Goal: Task Accomplishment & Management: Complete application form

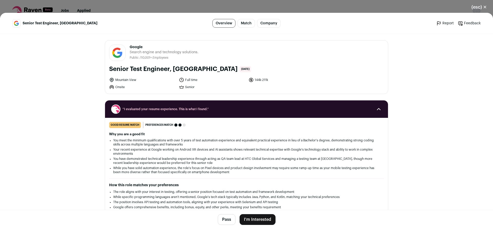
click at [253, 219] on button "I'm Interested" at bounding box center [257, 220] width 36 height 11
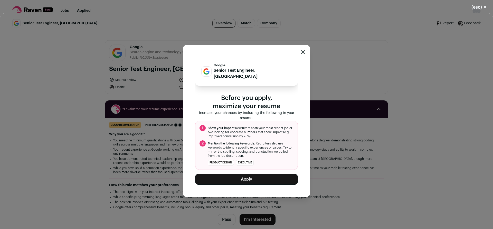
click at [290, 178] on button "Apply" at bounding box center [246, 179] width 103 height 11
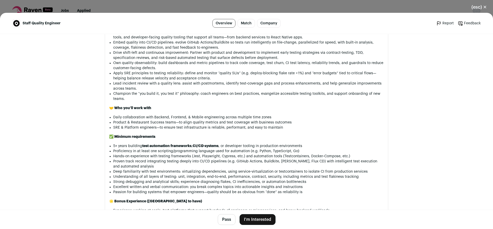
scroll to position [497, 0]
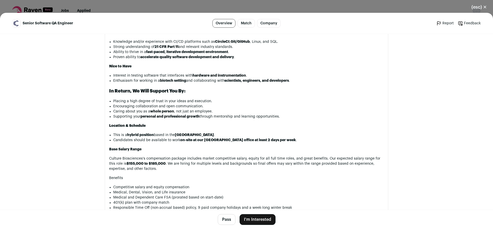
scroll to position [576, 0]
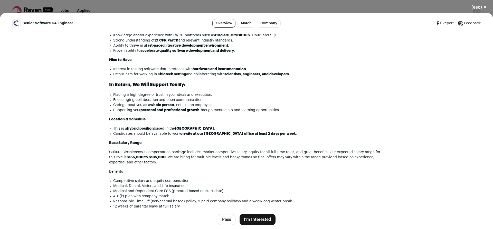
click at [264, 219] on button "I'm Interested" at bounding box center [257, 220] width 36 height 11
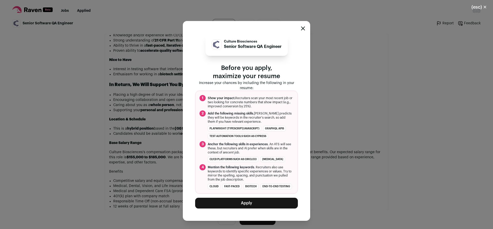
click at [254, 202] on button "Apply" at bounding box center [246, 203] width 103 height 11
